Goal: Information Seeking & Learning: Learn about a topic

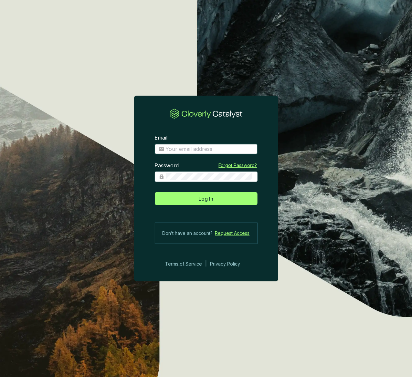
type input "[EMAIL_ADDRESS][DOMAIN_NAME]"
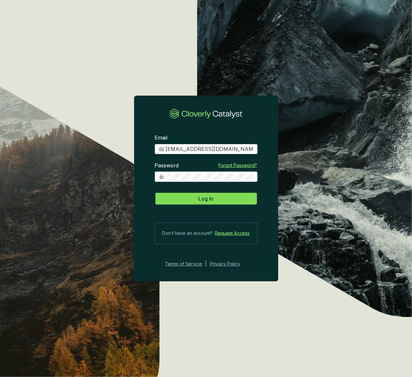
click at [210, 199] on span "Log In" at bounding box center [205, 199] width 15 height 8
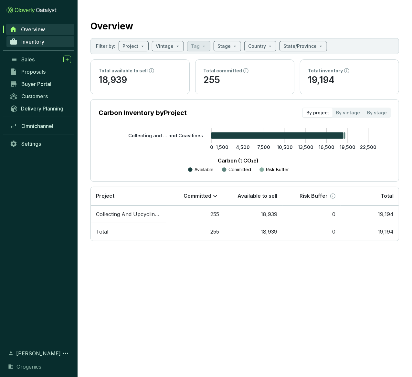
click at [37, 44] on span "Inventory" at bounding box center [32, 41] width 23 height 6
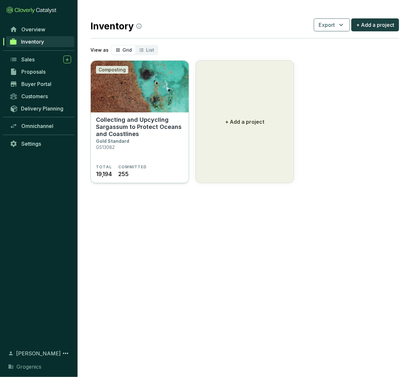
click at [130, 119] on p "Collecting and Upcycling Sargassum to Protect Oceans and Coastlines" at bounding box center [139, 126] width 87 height 21
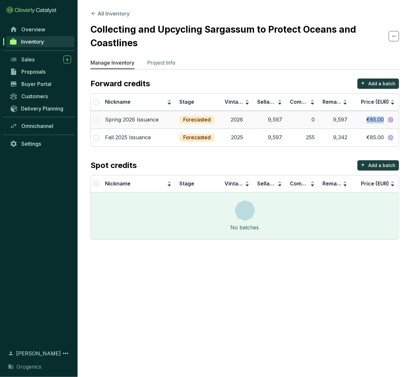
drag, startPoint x: 364, startPoint y: 119, endPoint x: 382, endPoint y: 119, distance: 17.4
click at [382, 119] on div "€85.00" at bounding box center [375, 120] width 40 height 8
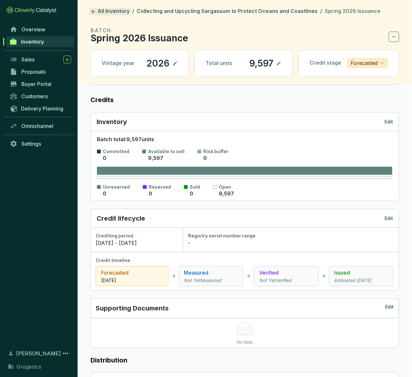
click at [94, 9] on icon at bounding box center [93, 12] width 6 height 6
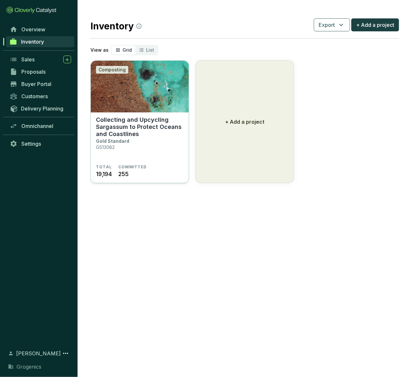
click at [149, 122] on p "Collecting and Upcycling Sargassum to Protect Oceans and Coastlines" at bounding box center [139, 126] width 87 height 21
